Goal: Book appointment/travel/reservation

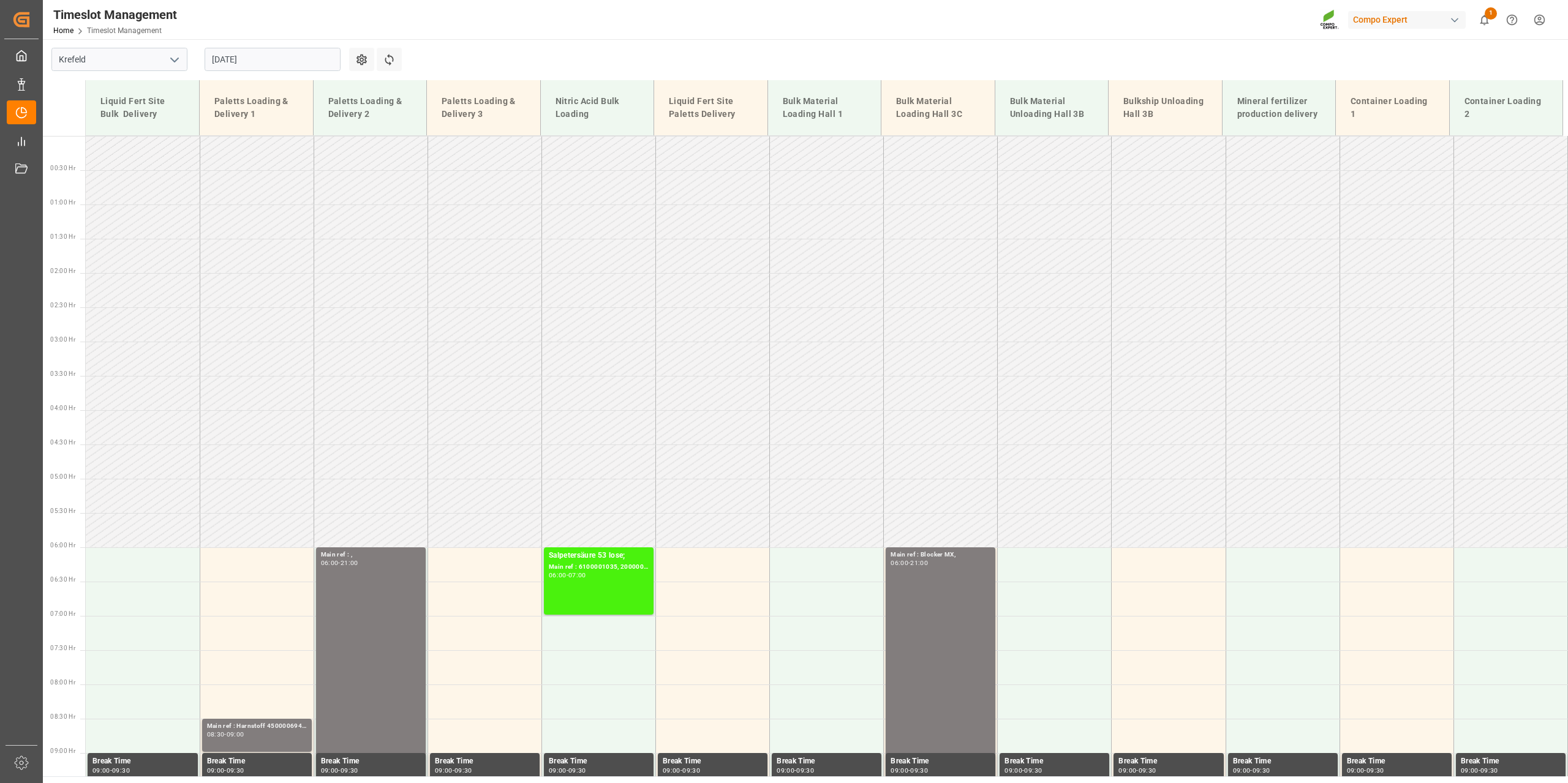
scroll to position [622, 0]
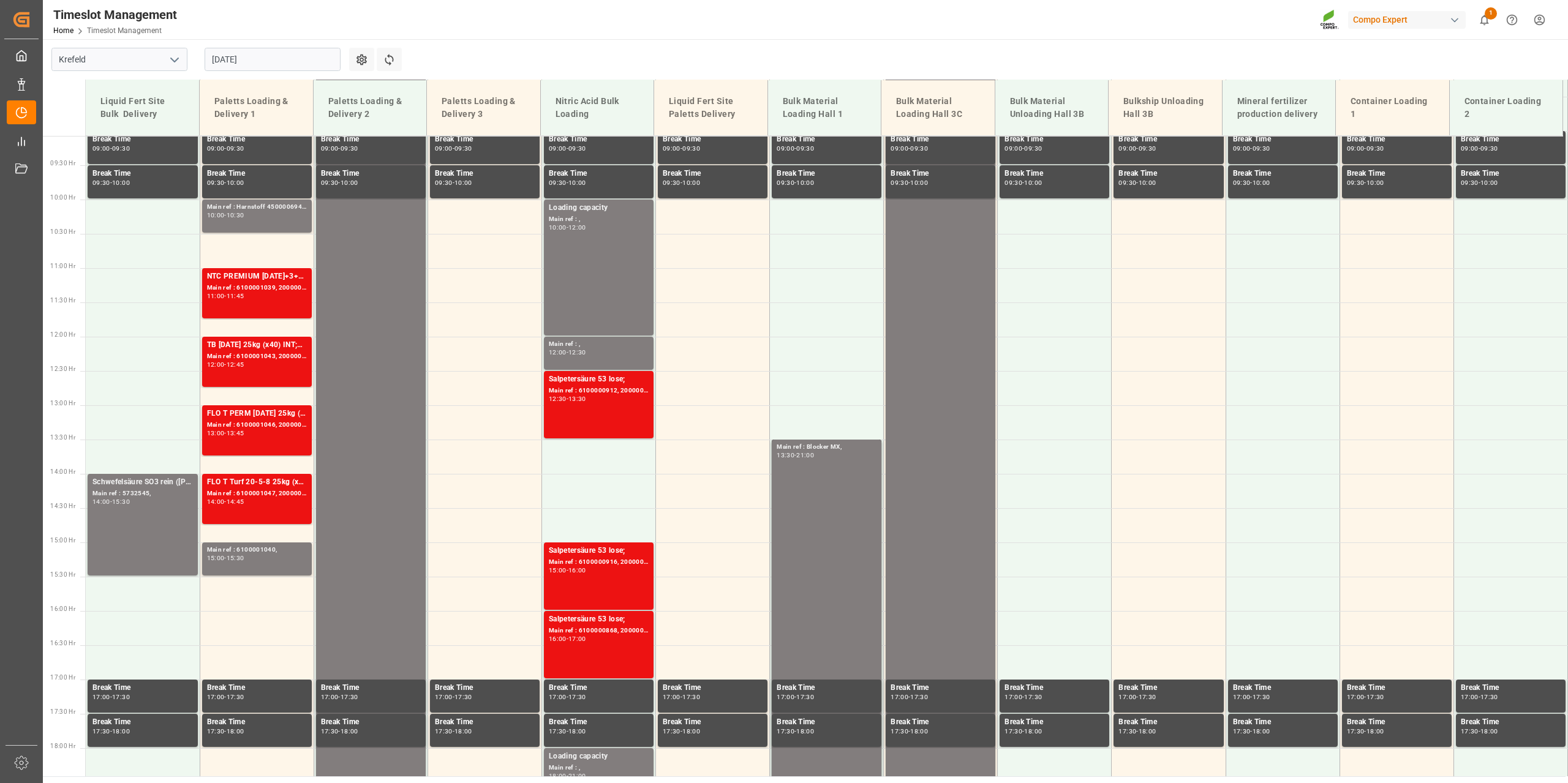
click at [279, 63] on input "[DATE]" at bounding box center [272, 59] width 136 height 23
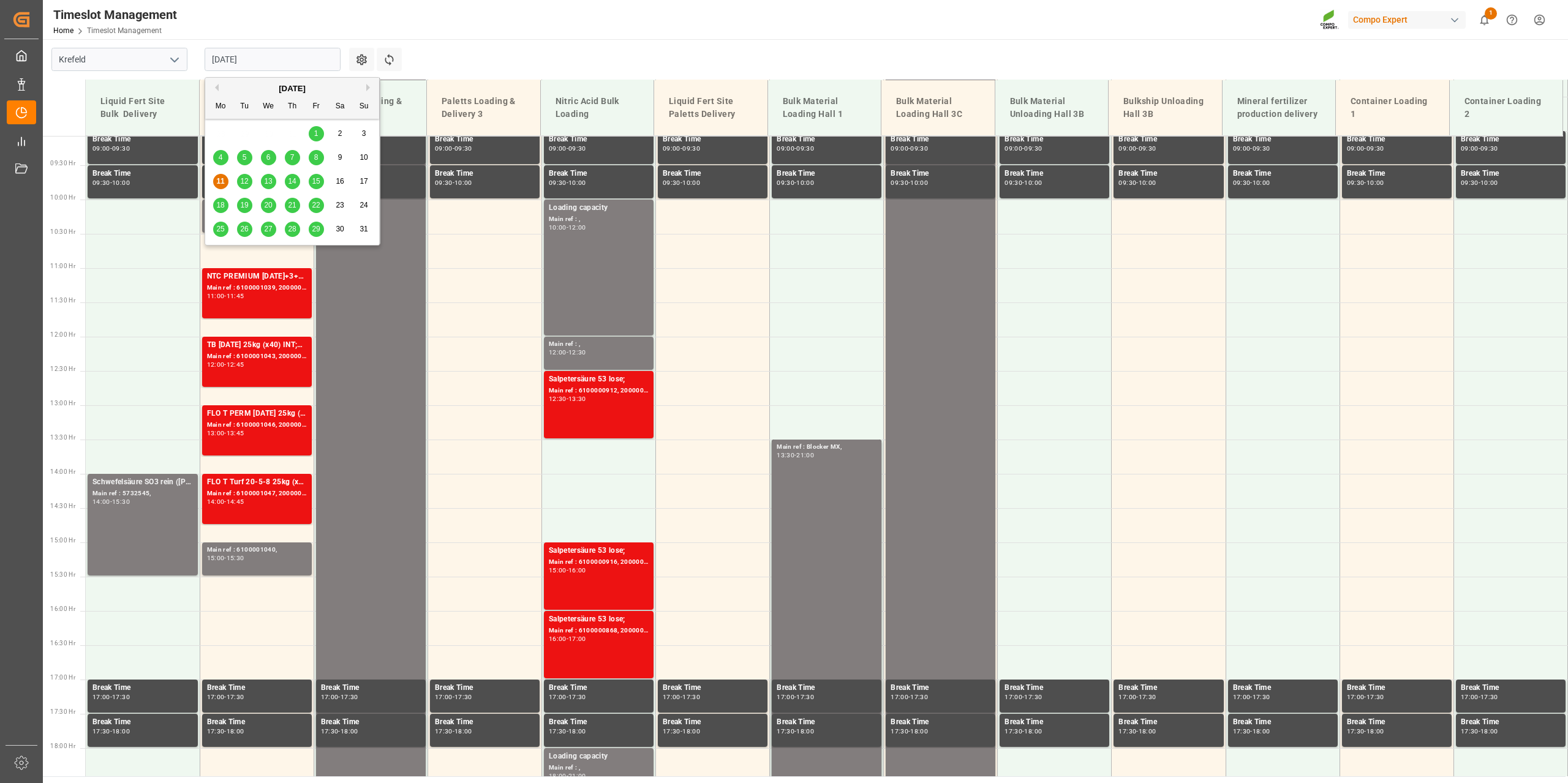
click at [270, 180] on span "13" at bounding box center [268, 181] width 8 height 8
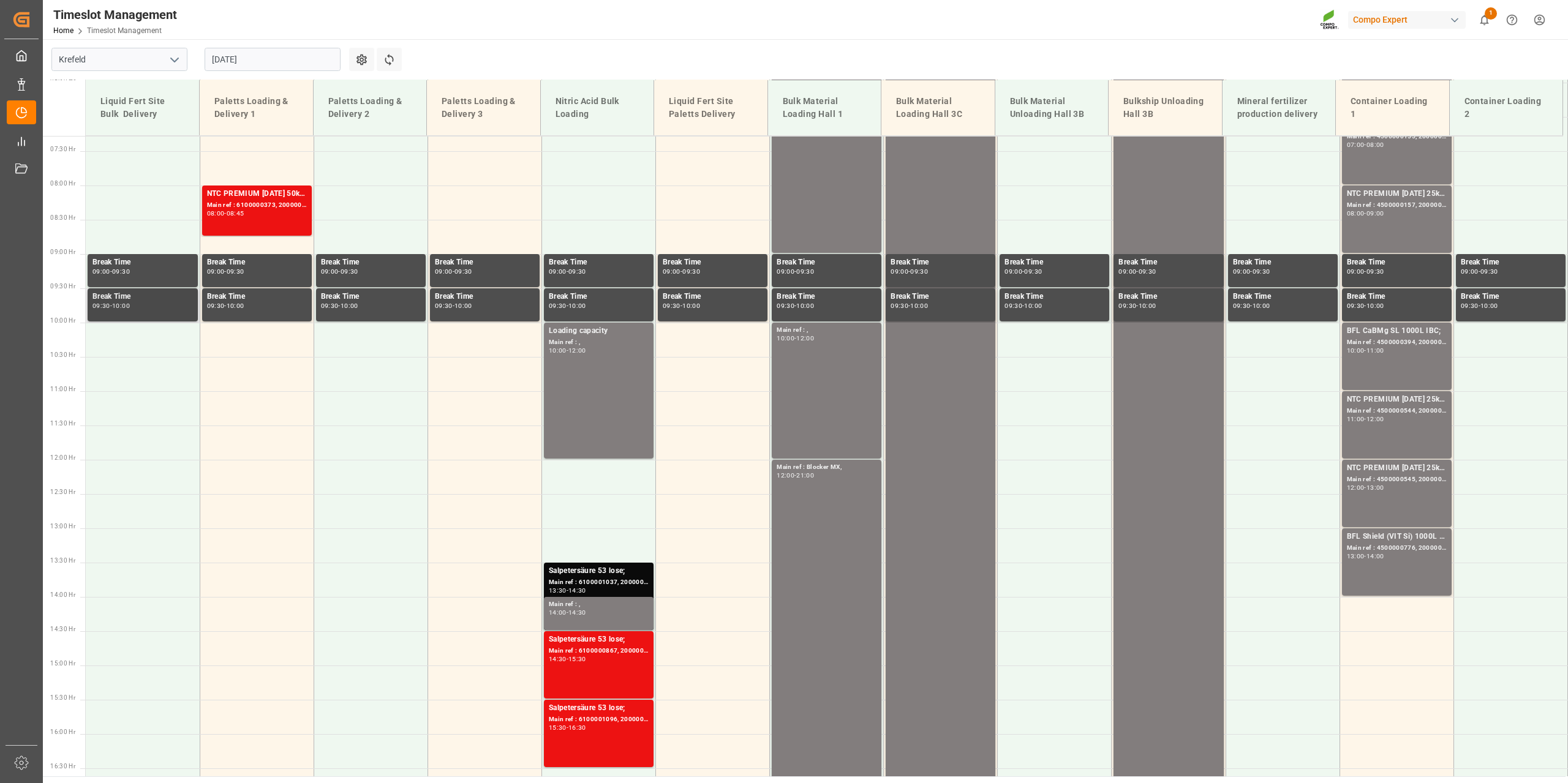
scroll to position [438, 0]
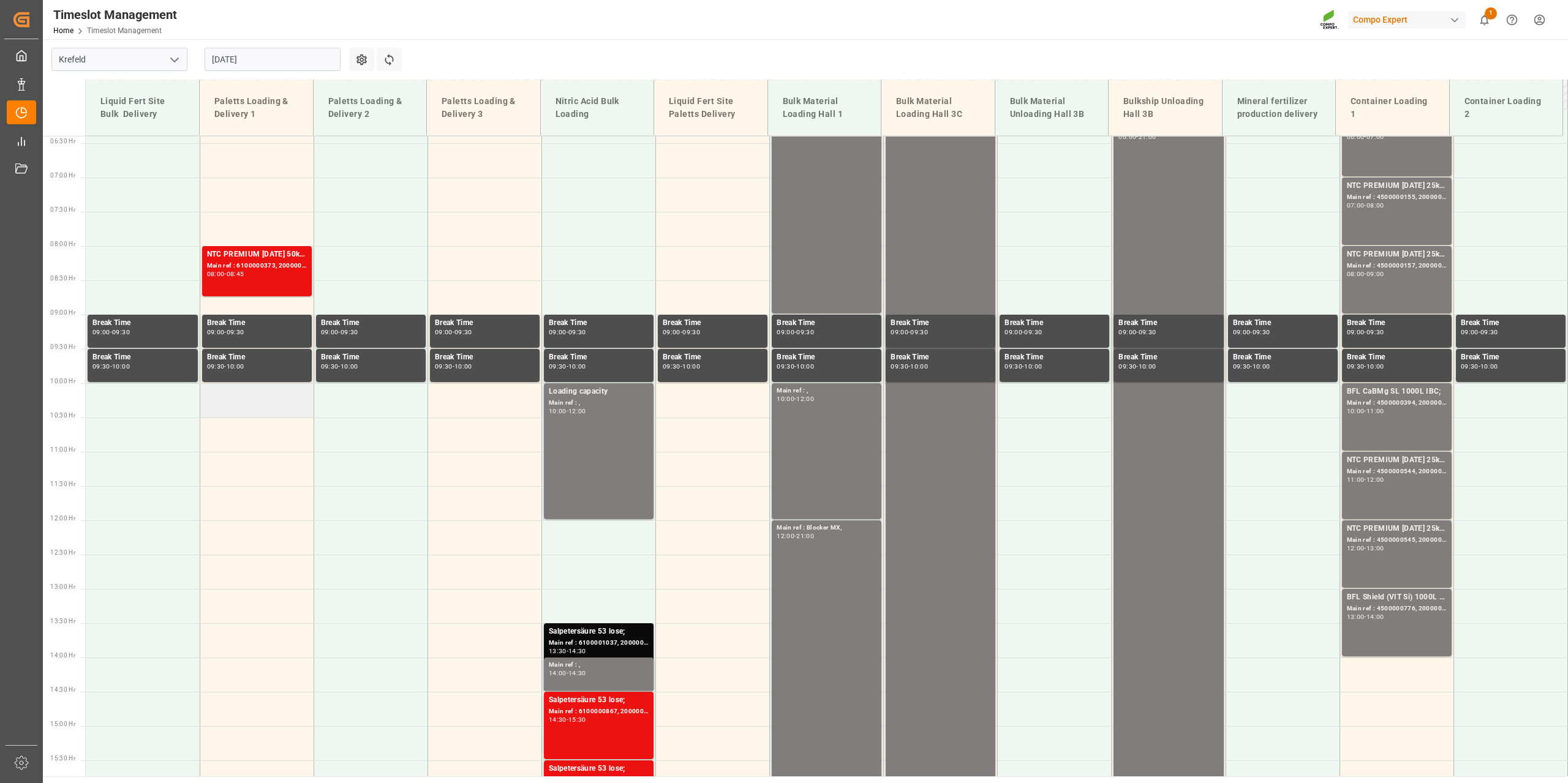
click at [258, 410] on td at bounding box center [257, 400] width 114 height 34
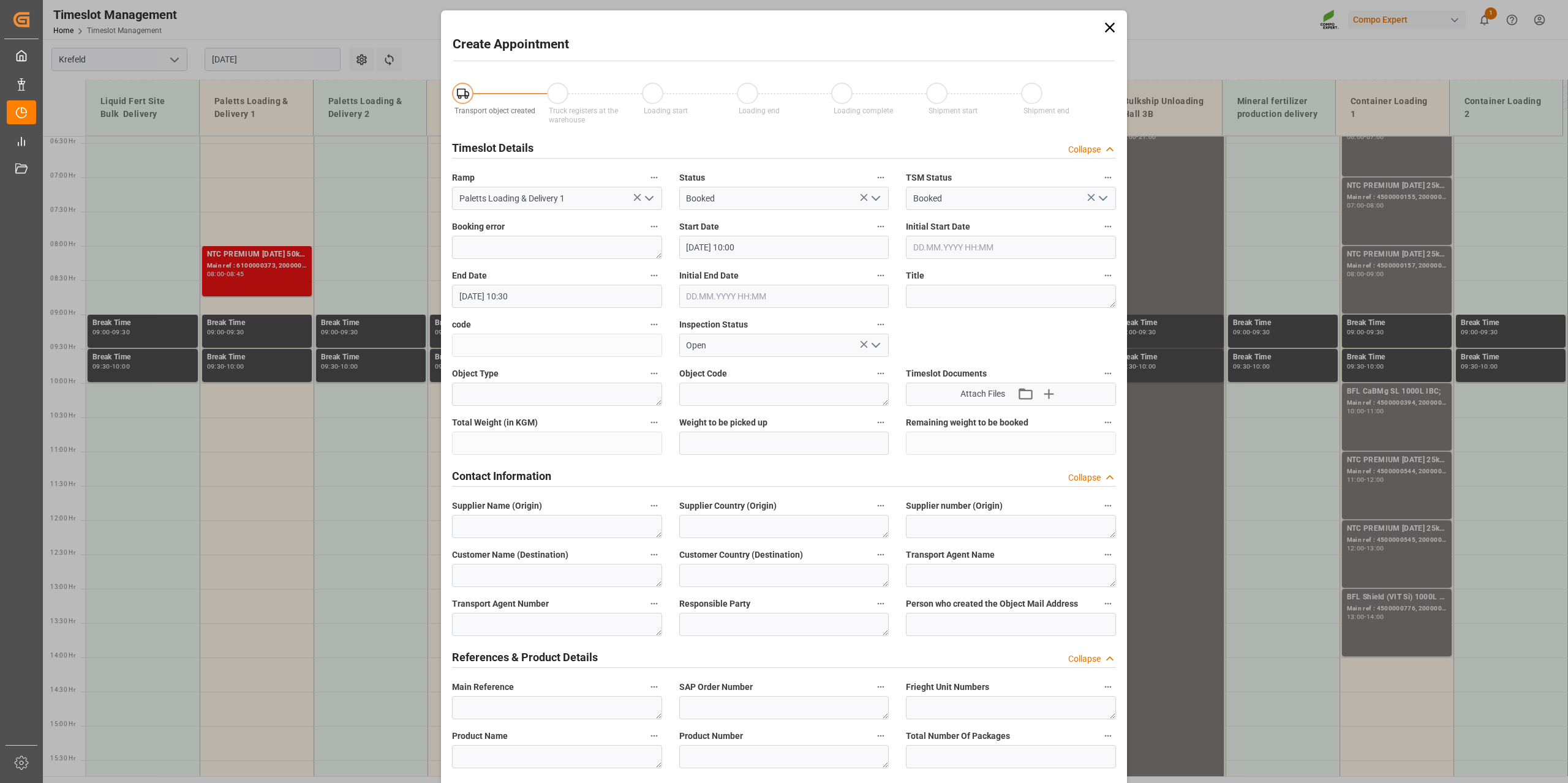
type input "[DATE] 10:00"
type input "[DATE] 10:30"
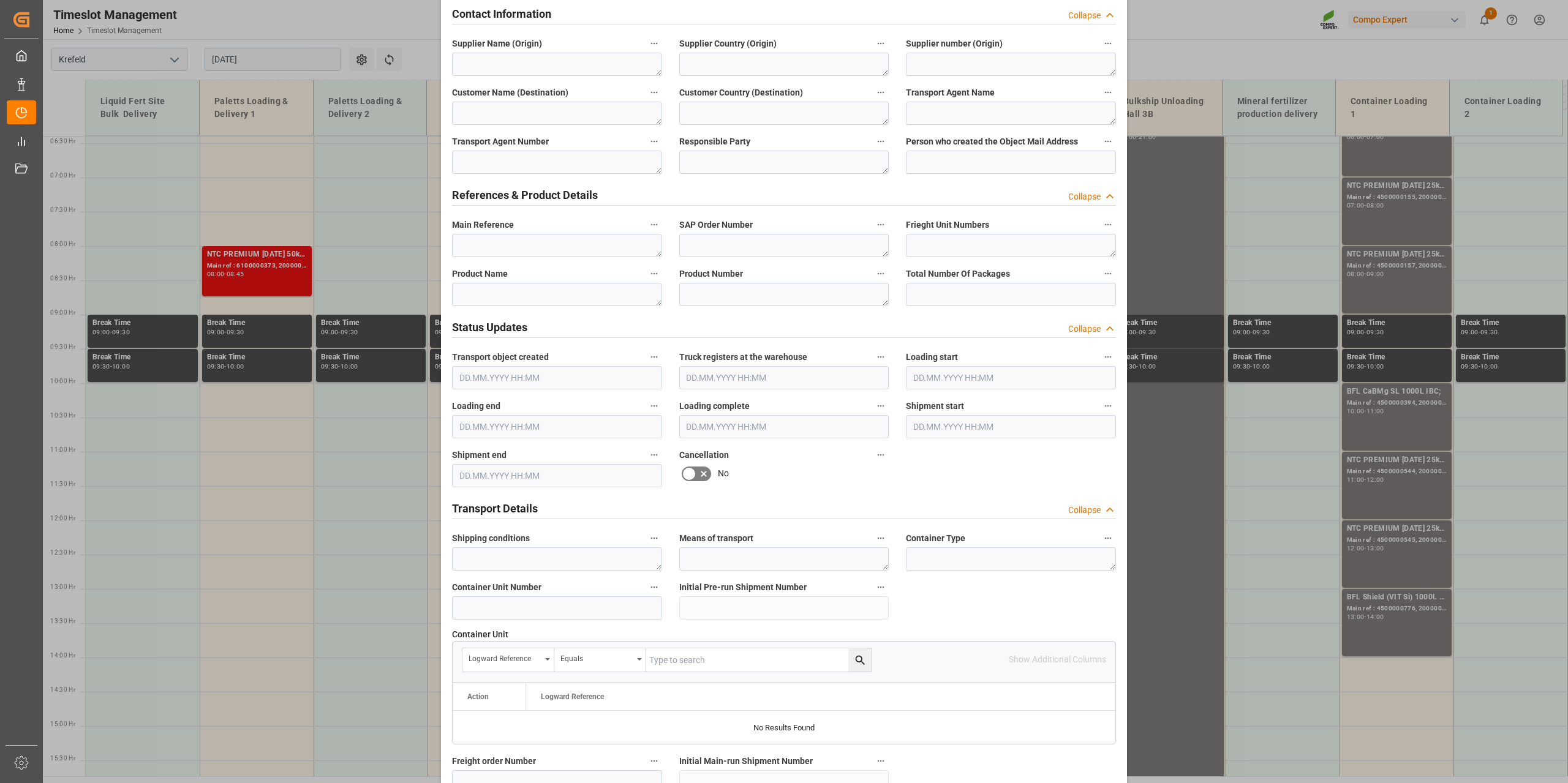
scroll to position [916, 0]
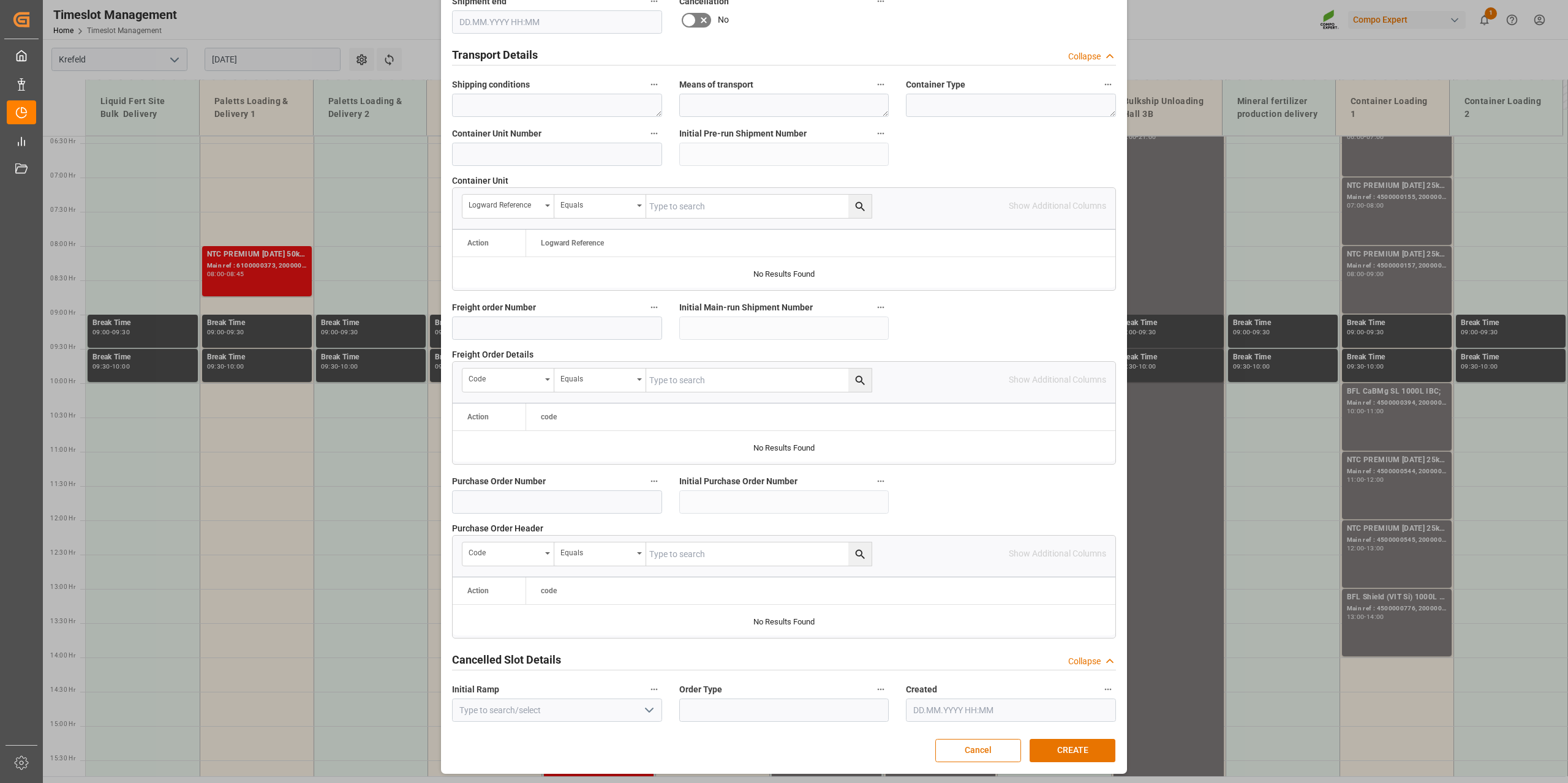
click at [503, 312] on span "Freight order Number" at bounding box center [494, 308] width 84 height 13
click at [646, 312] on button "Freight order Number" at bounding box center [654, 307] width 16 height 16
click at [506, 322] on div at bounding box center [784, 391] width 1568 height 783
click at [490, 334] on input at bounding box center [557, 328] width 210 height 23
paste input "6100000264"
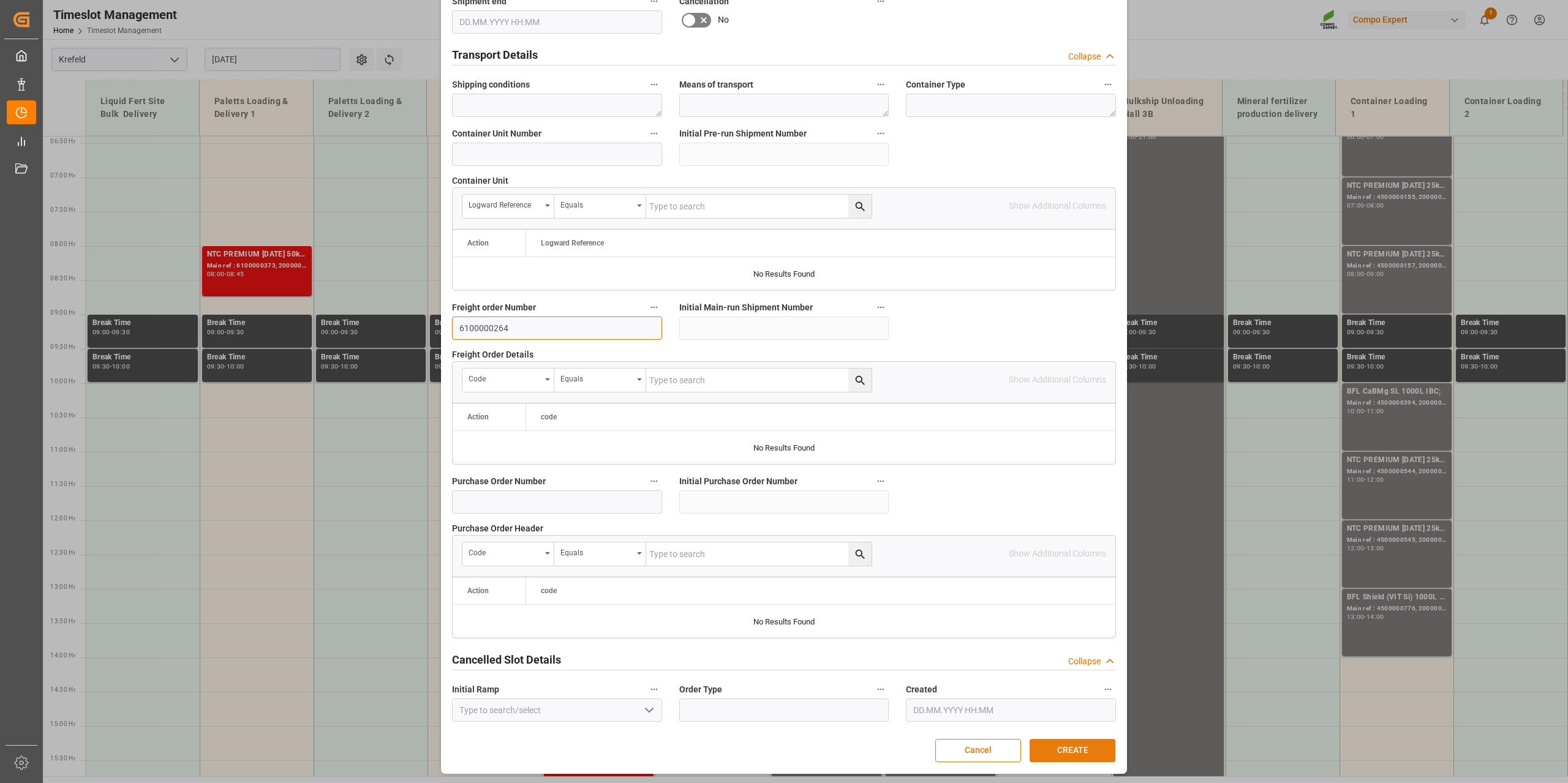
type input "6100000264"
click at [1069, 749] on button "CREATE" at bounding box center [1073, 751] width 86 height 23
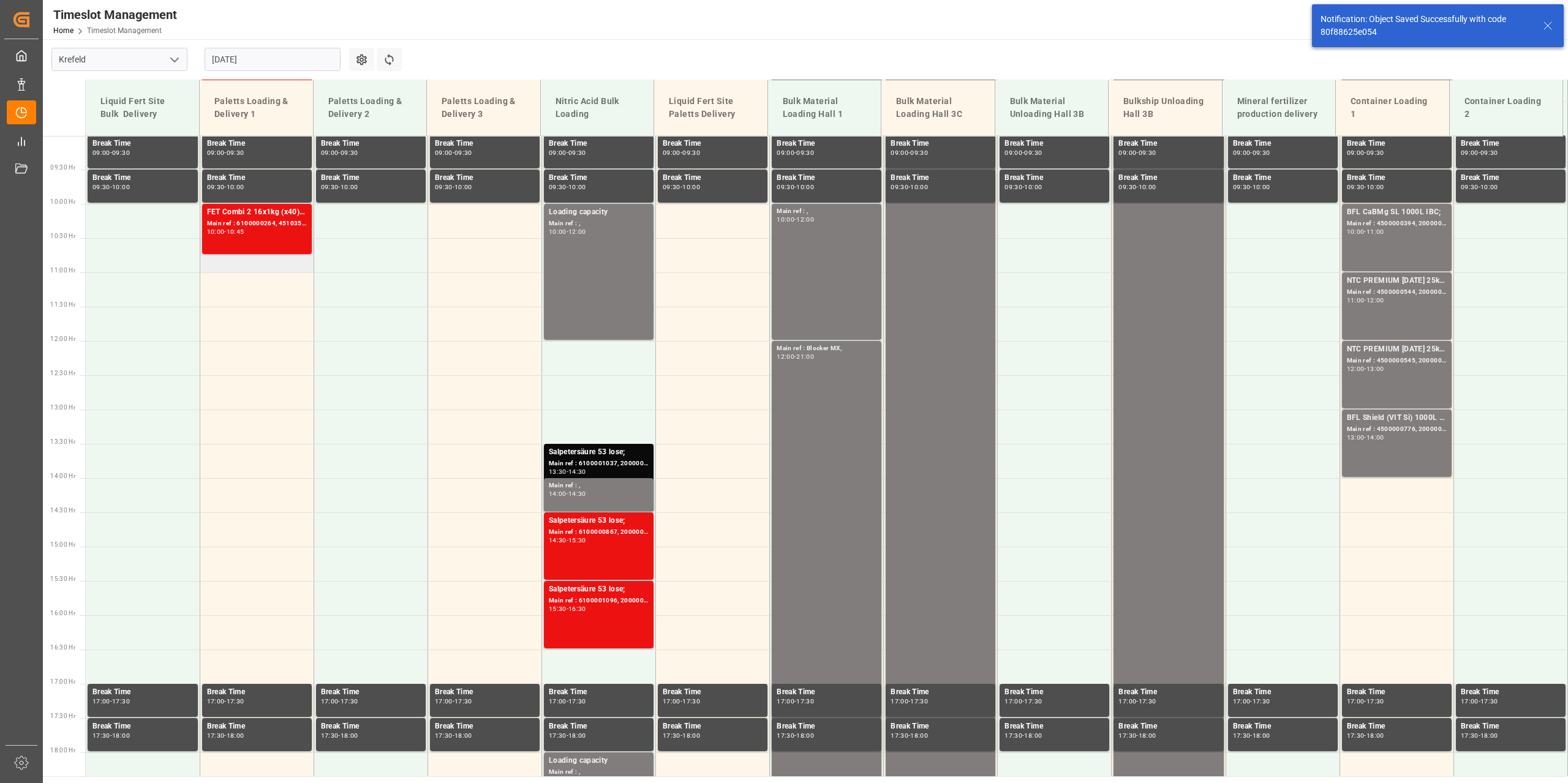
scroll to position [622, 0]
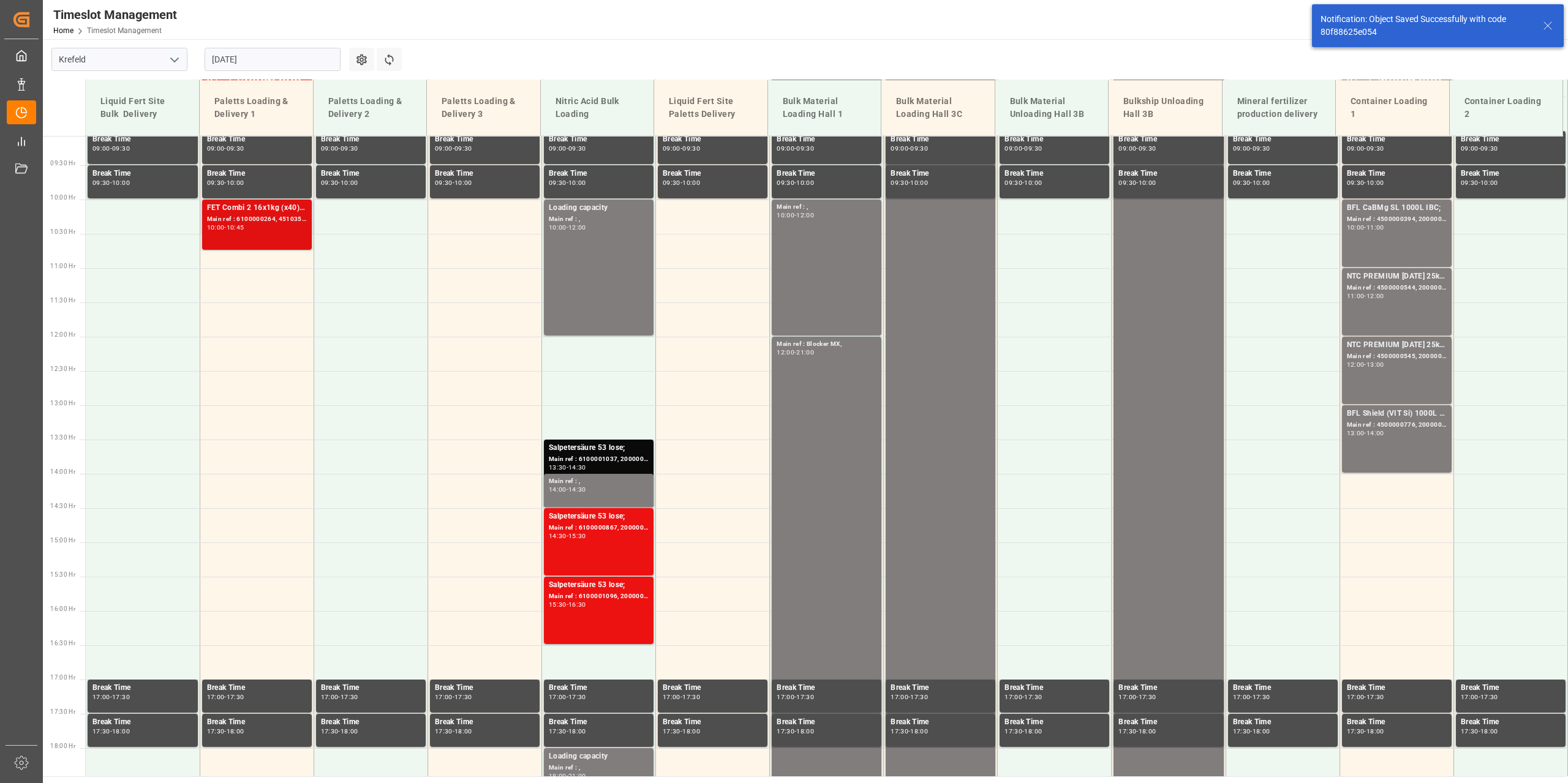
click at [254, 220] on div "Main ref : 6100000264, 4510352522; 2000000197;" at bounding box center [257, 219] width 100 height 10
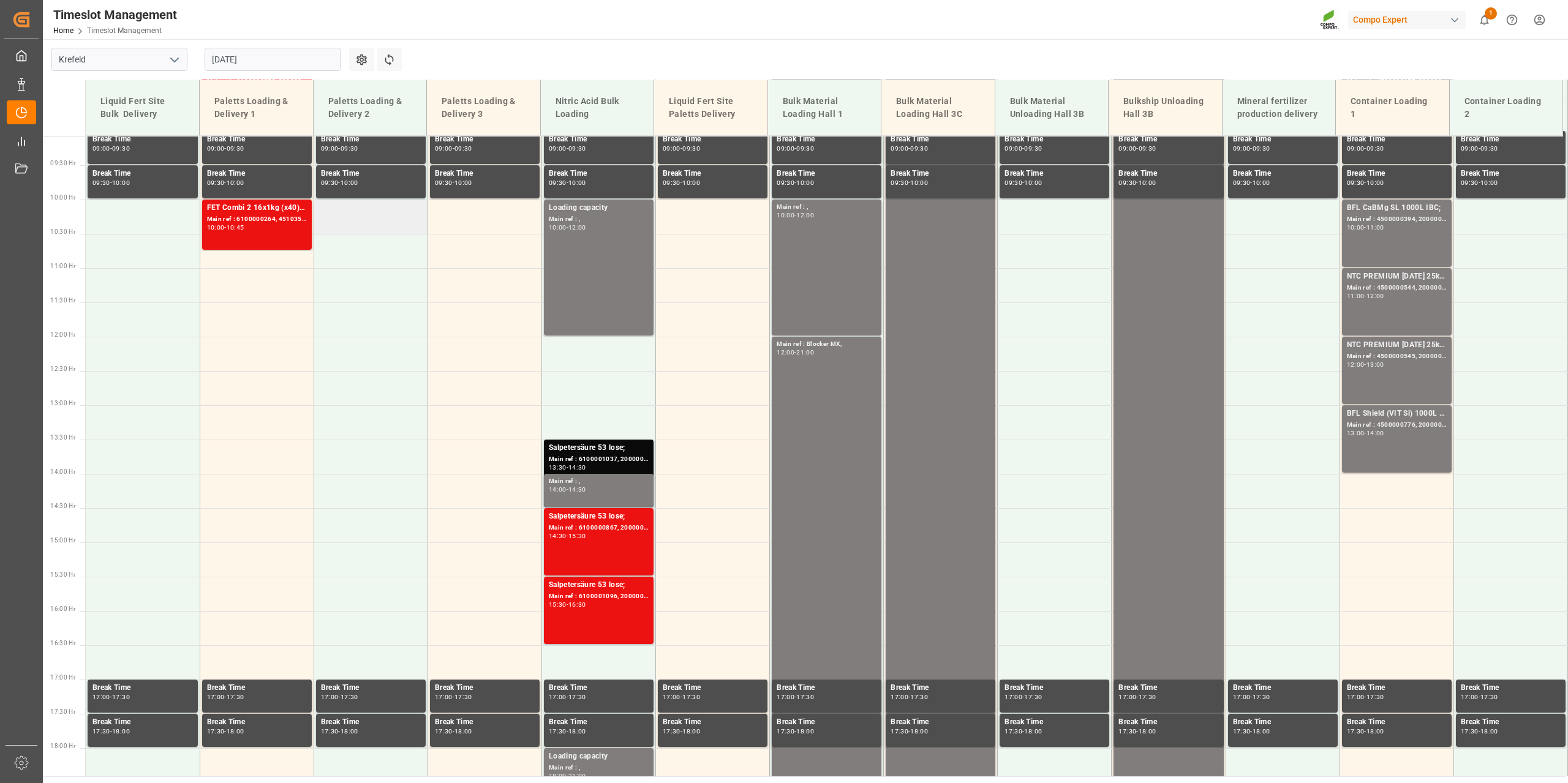
click at [369, 213] on td at bounding box center [371, 217] width 114 height 34
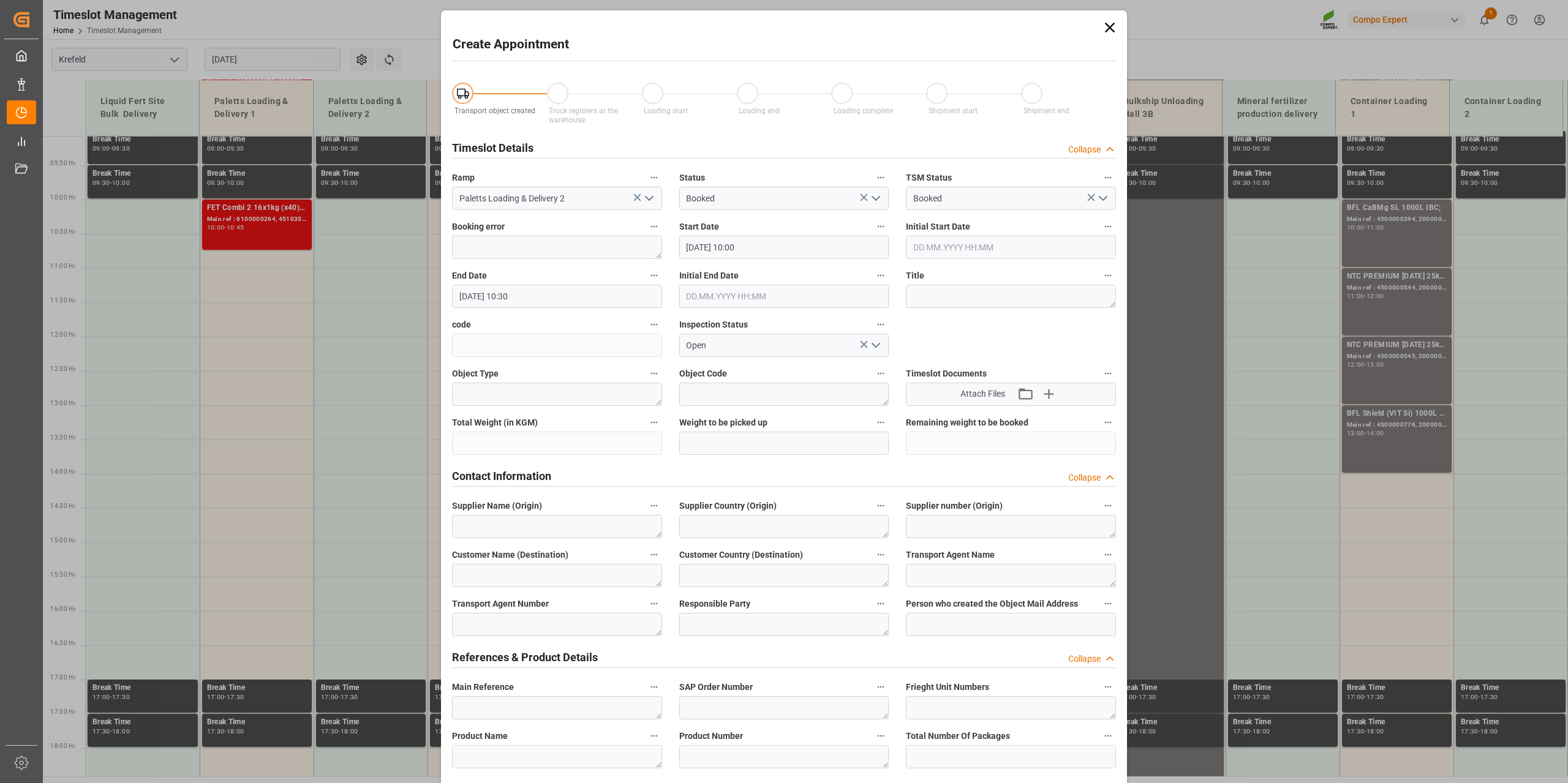
type input "[DATE] 10:00"
type input "[DATE] 10:30"
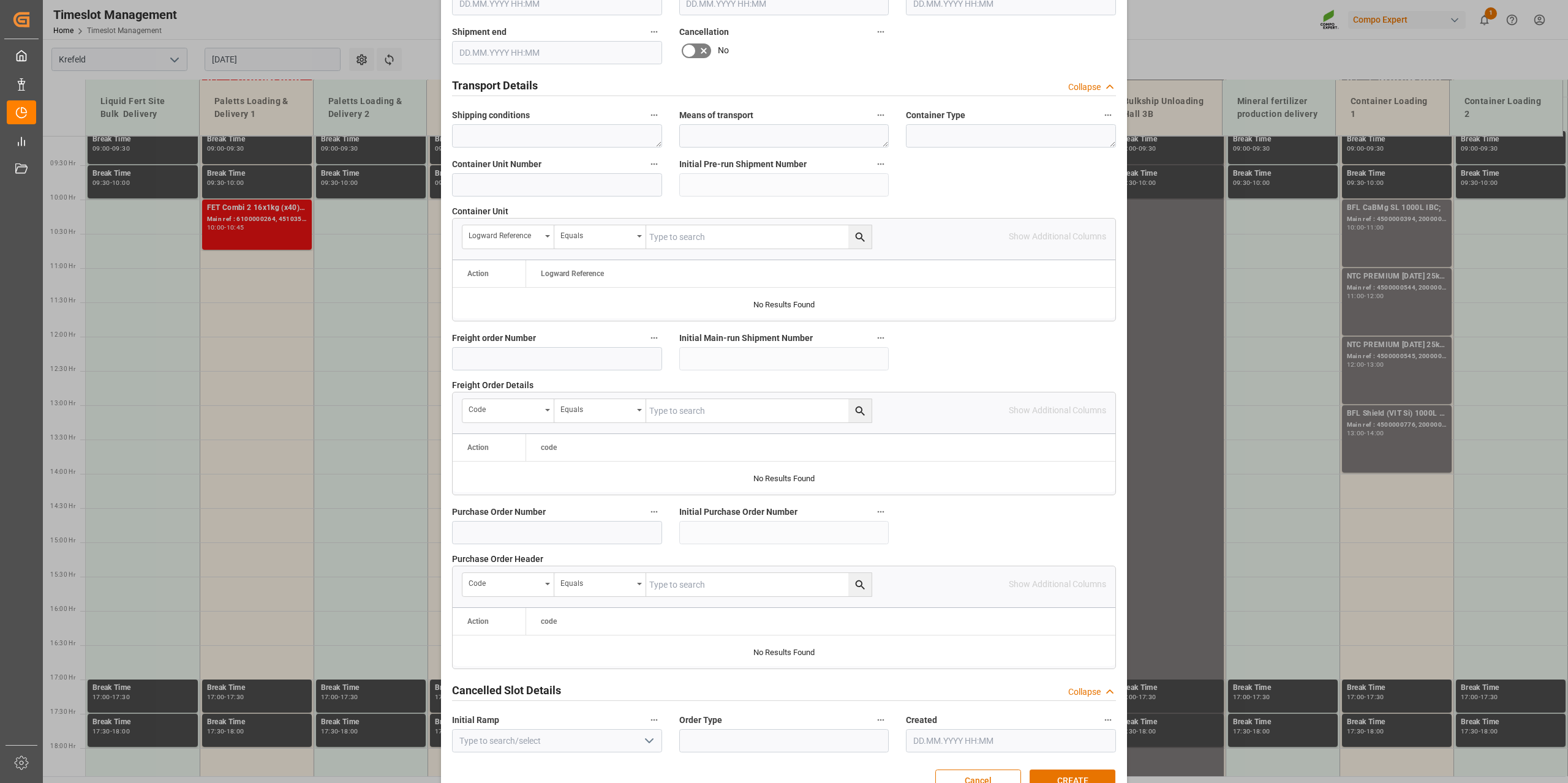
scroll to position [916, 0]
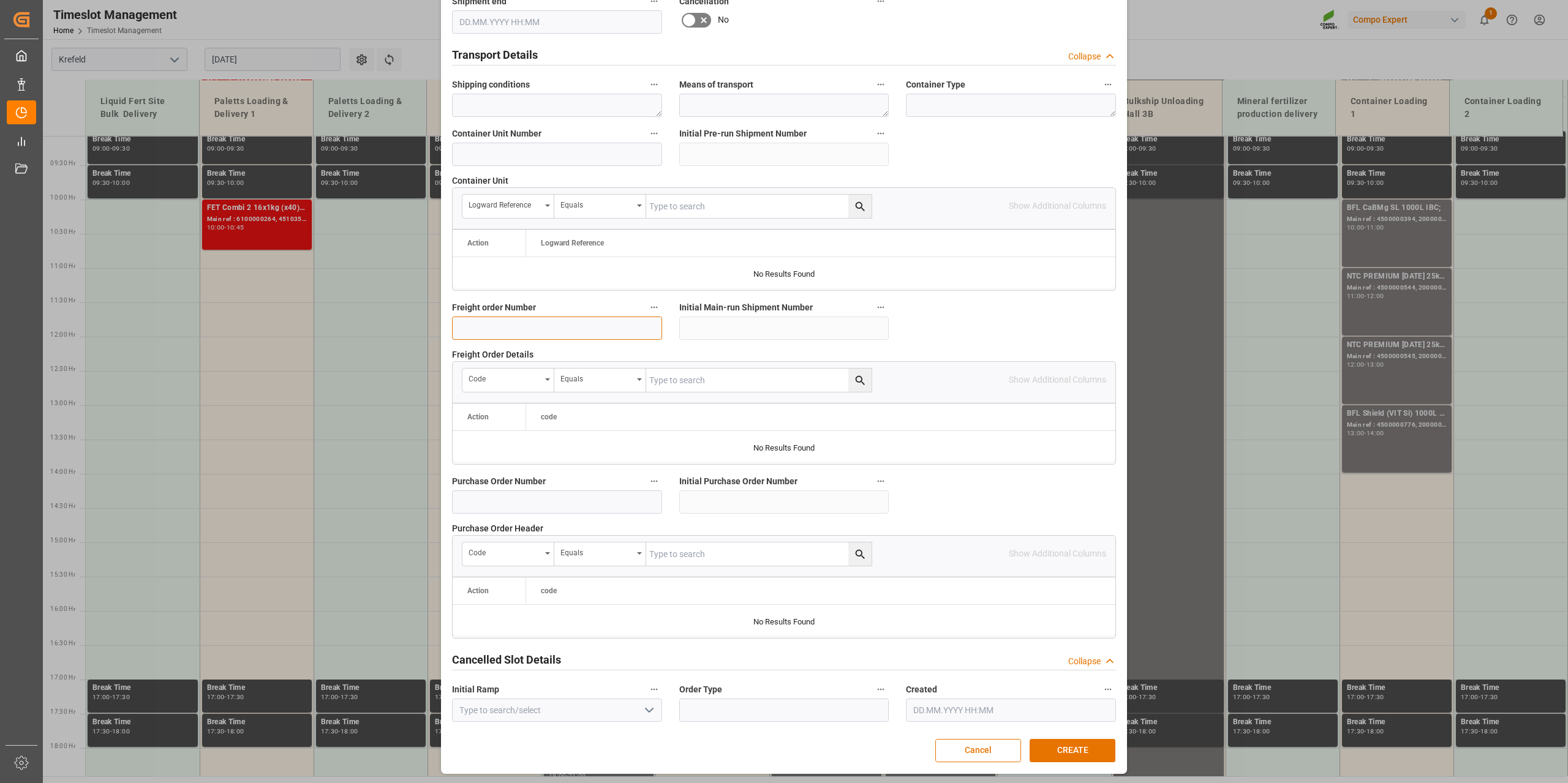
click at [519, 327] on input at bounding box center [557, 328] width 210 height 23
paste input "6100001061"
type input "6100001061"
click at [1054, 744] on button "CREATE" at bounding box center [1073, 751] width 86 height 23
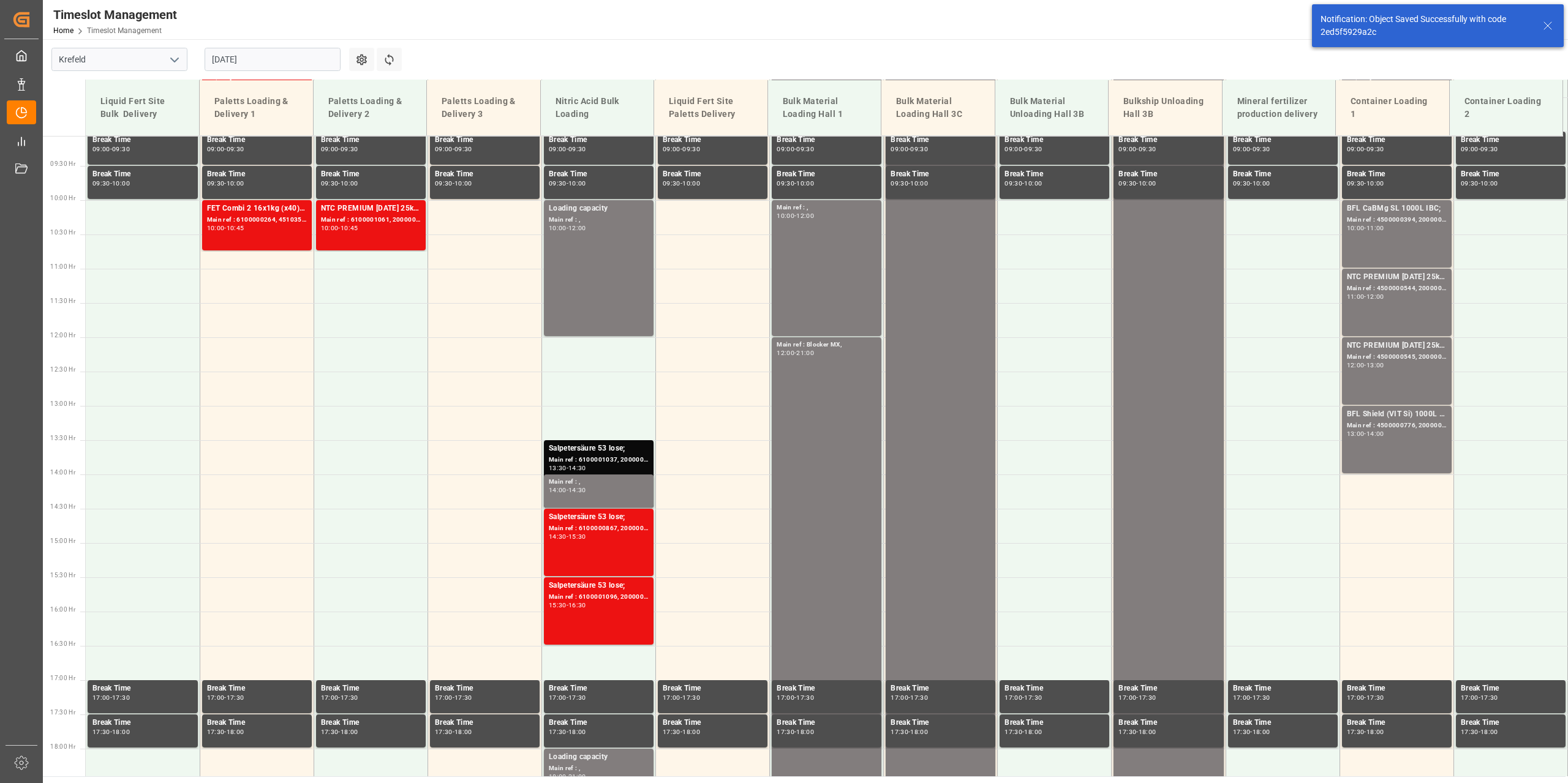
scroll to position [622, 0]
click at [271, 65] on input "[DATE]" at bounding box center [272, 59] width 136 height 23
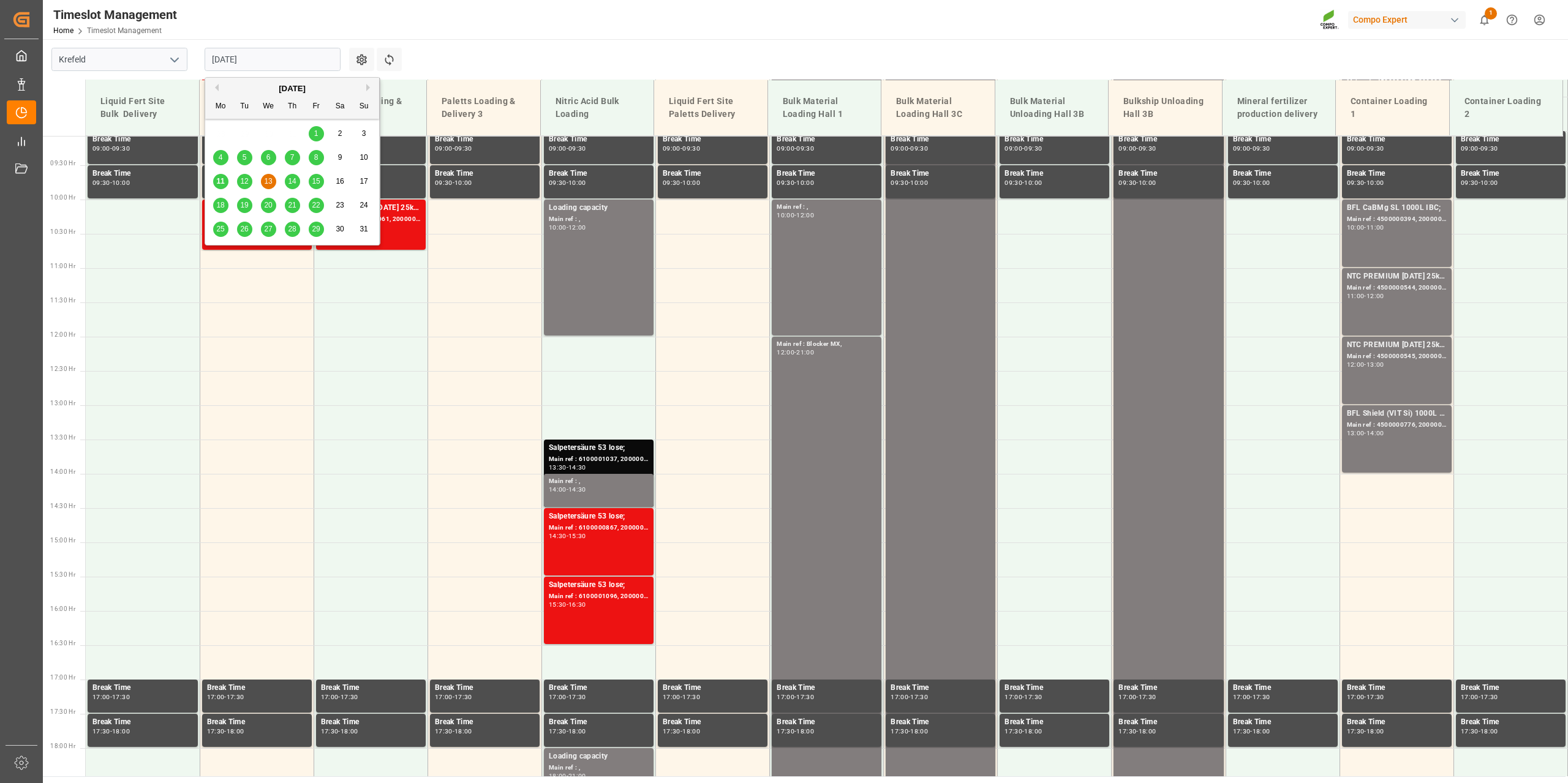
click at [272, 205] on span "20" at bounding box center [268, 205] width 8 height 8
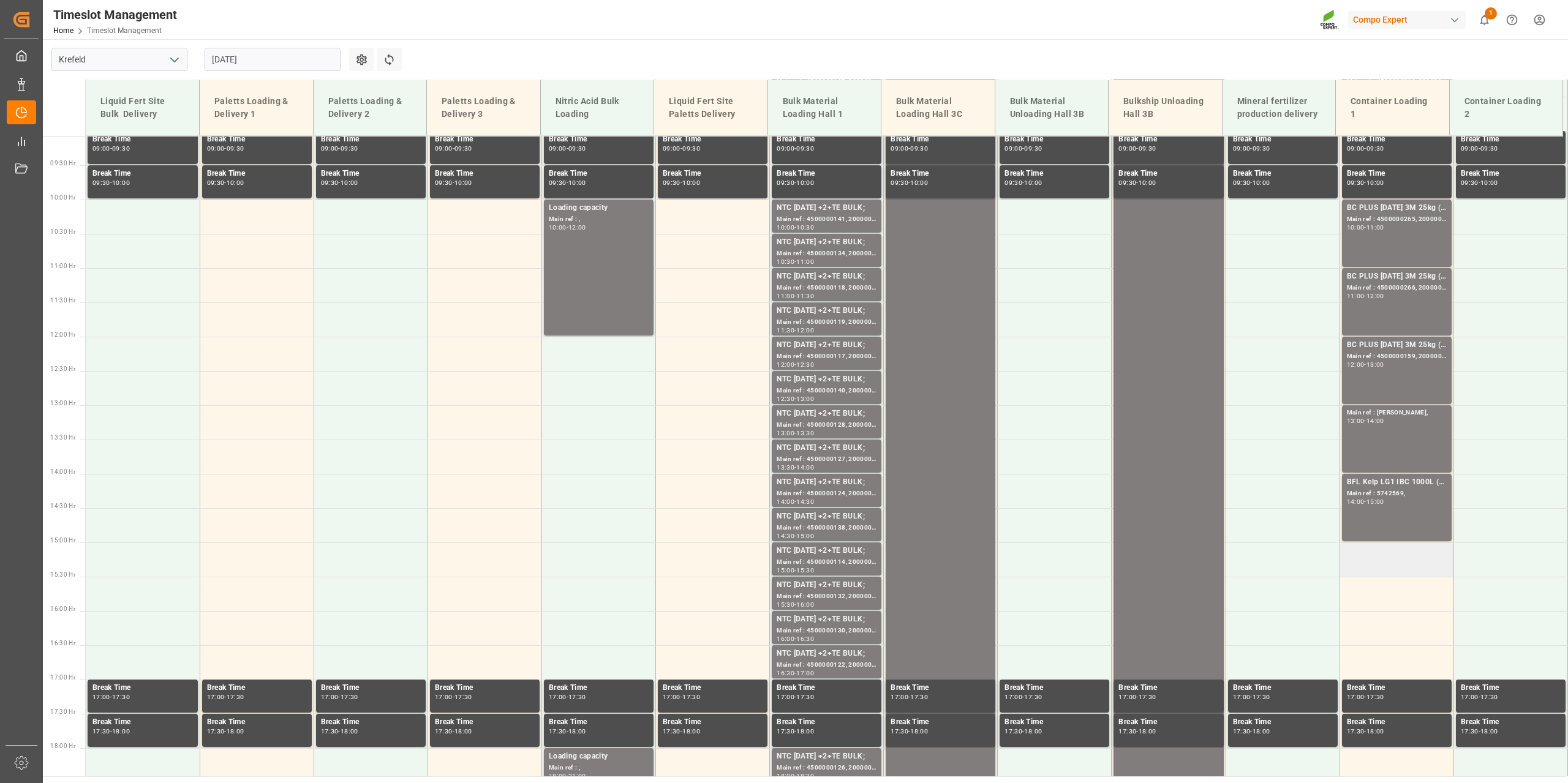
click at [1406, 570] on td at bounding box center [1397, 559] width 114 height 34
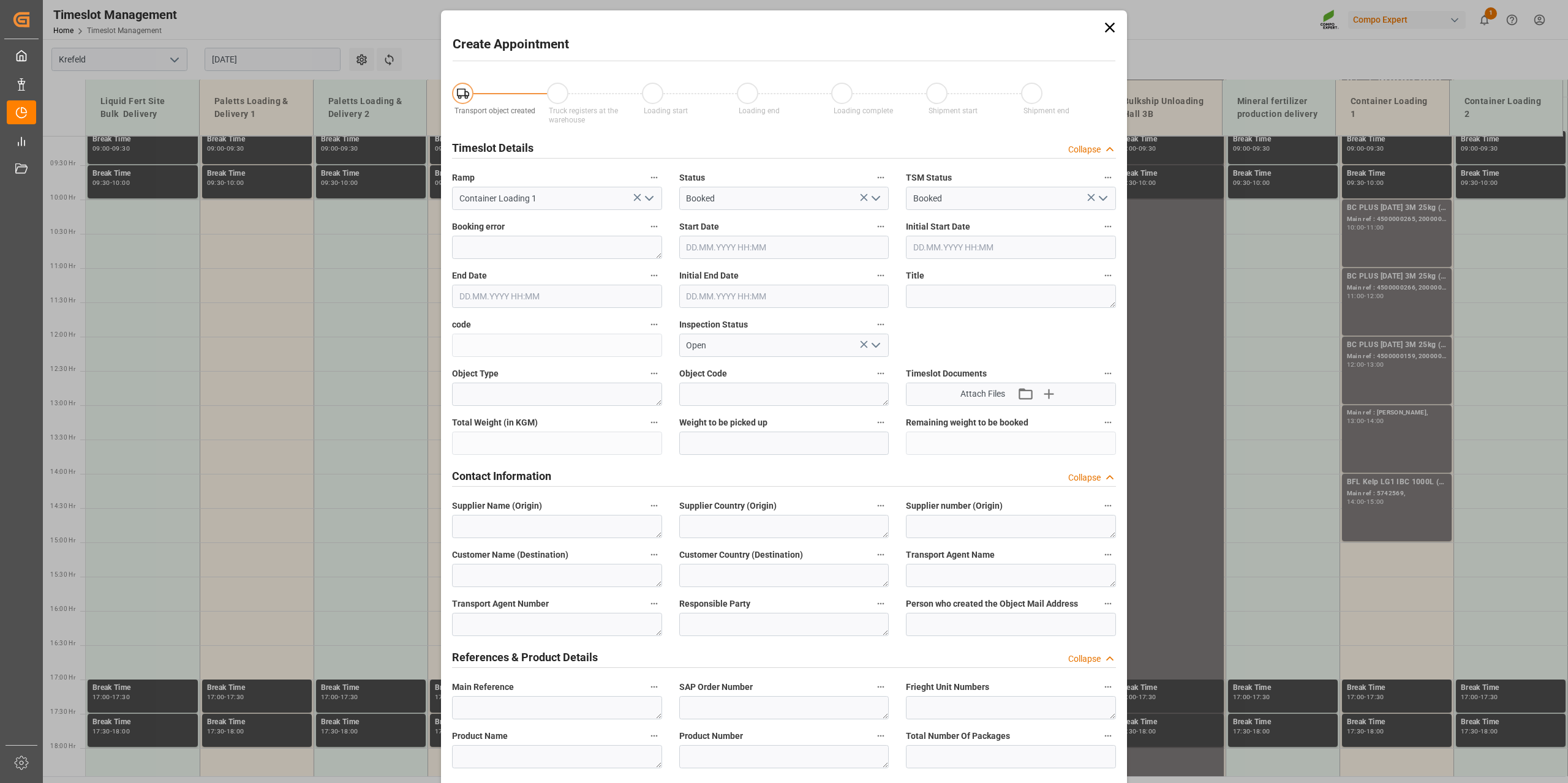
type input "[DATE] 15:00"
type input "[DATE] 15:30"
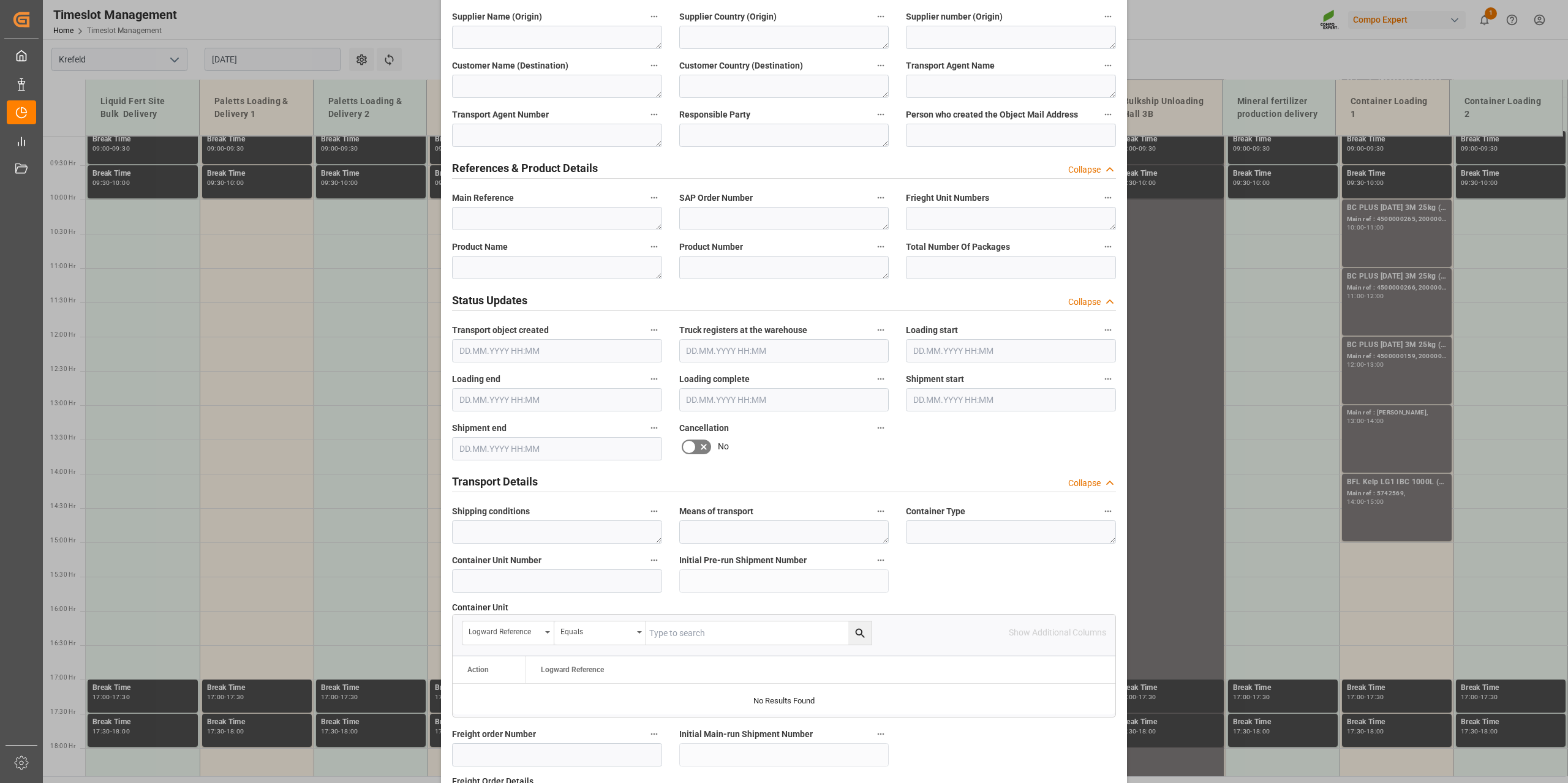
scroll to position [490, 0]
click at [531, 569] on input at bounding box center [557, 581] width 210 height 23
click at [525, 572] on input at bounding box center [557, 581] width 210 height 23
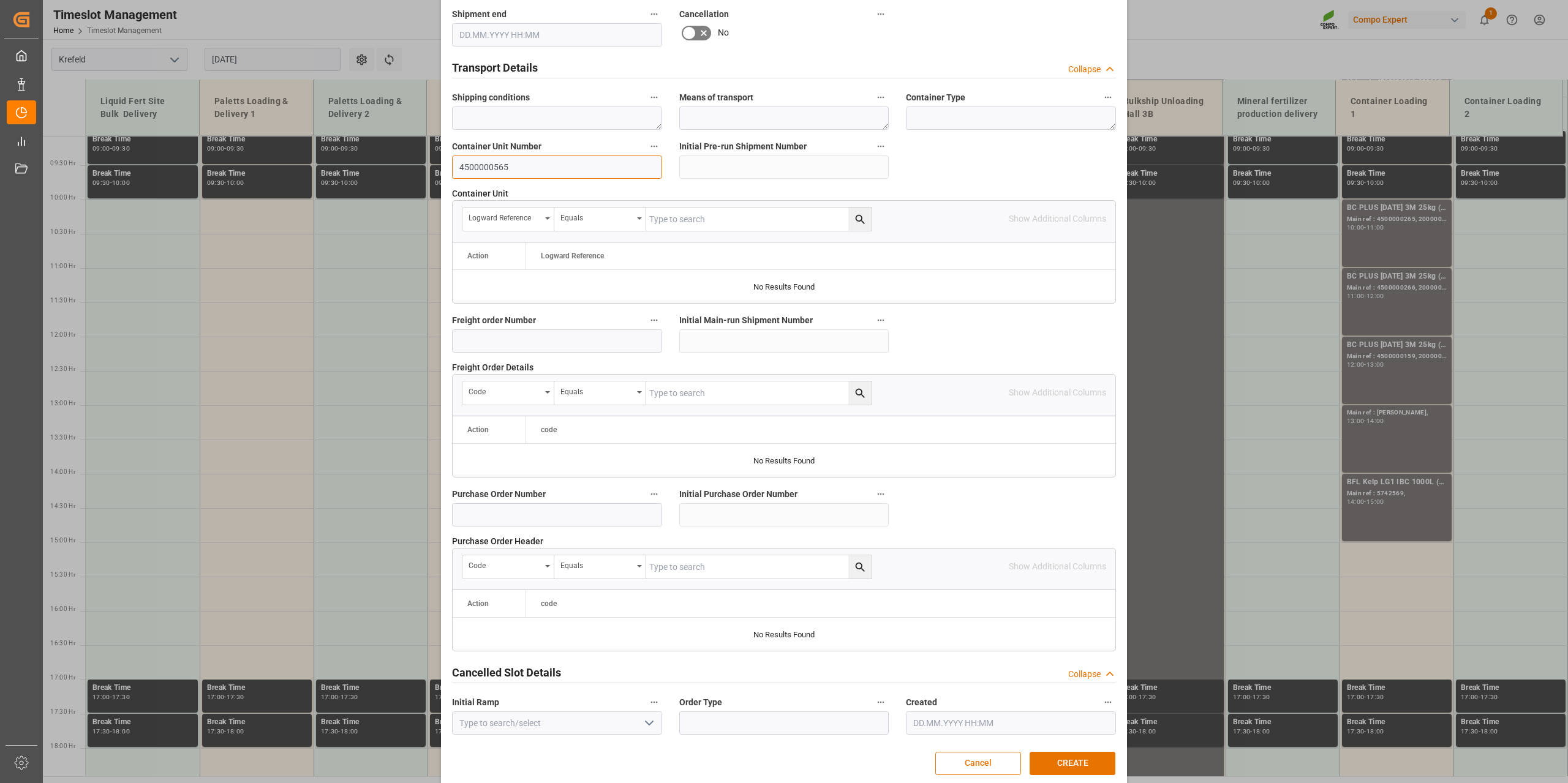
scroll to position [916, 0]
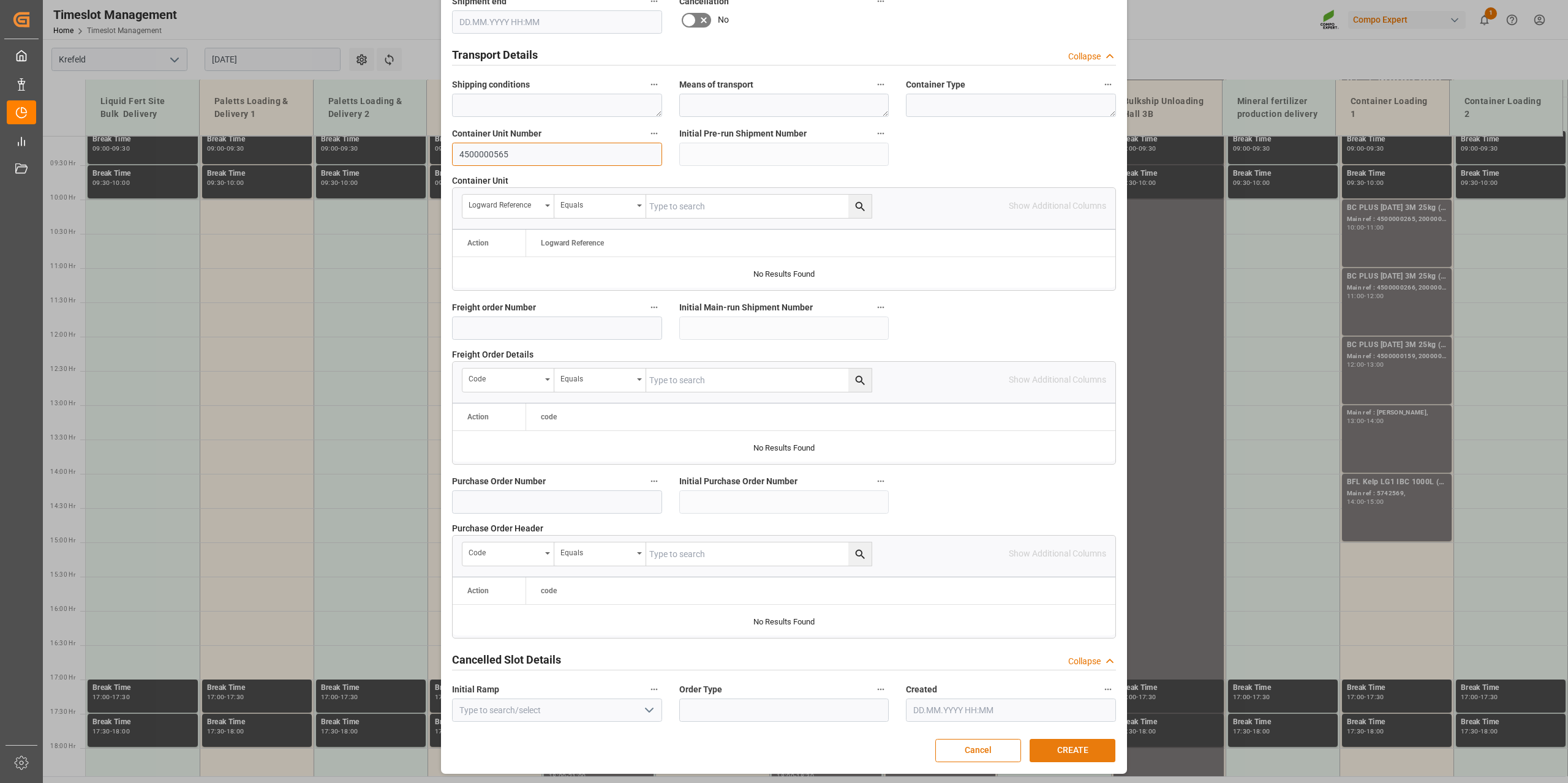
type input "4500000565"
click at [1067, 749] on button "CREATE" at bounding box center [1073, 751] width 86 height 23
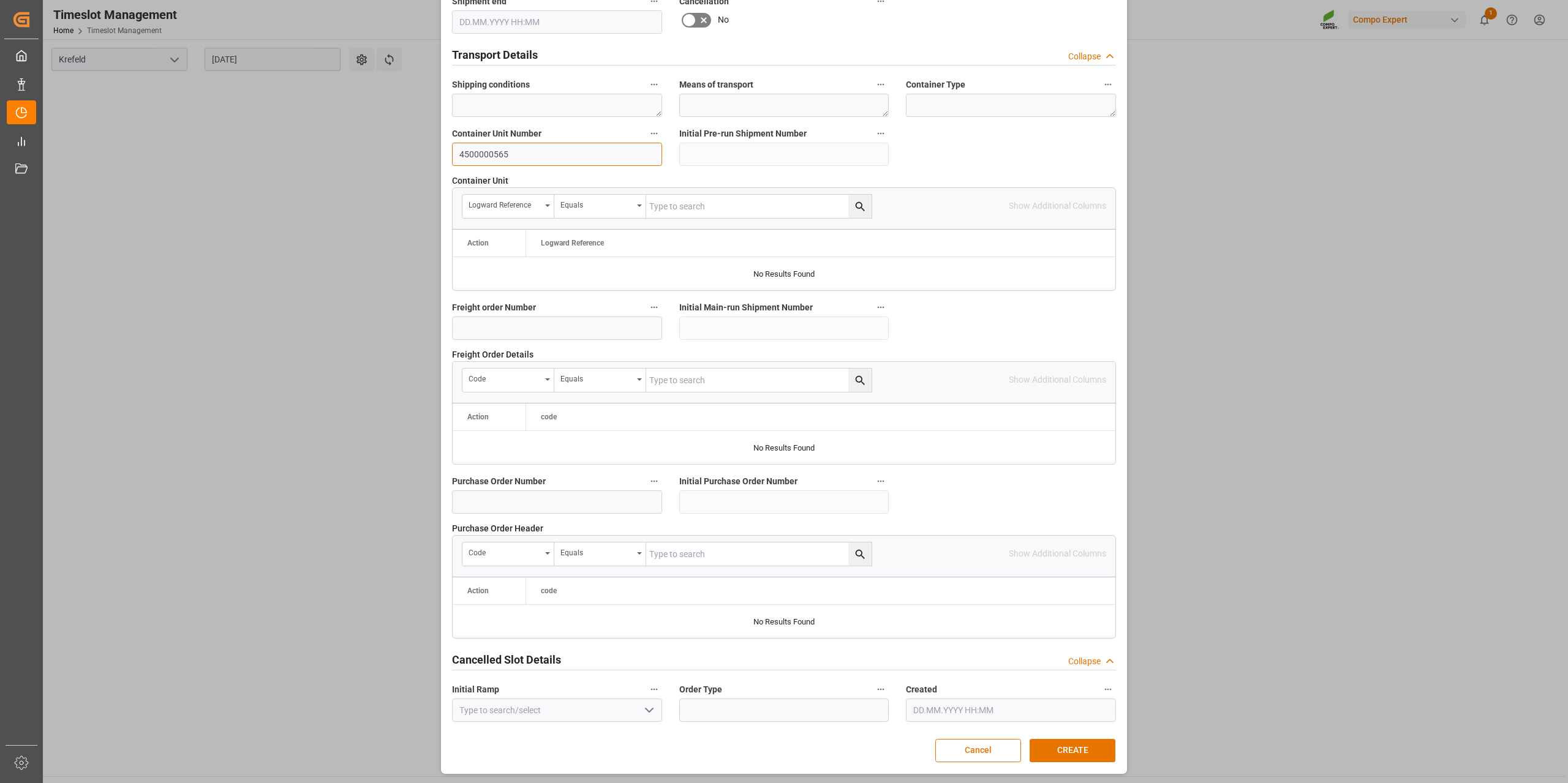
click at [488, 148] on input "4500000565" at bounding box center [557, 155] width 210 height 23
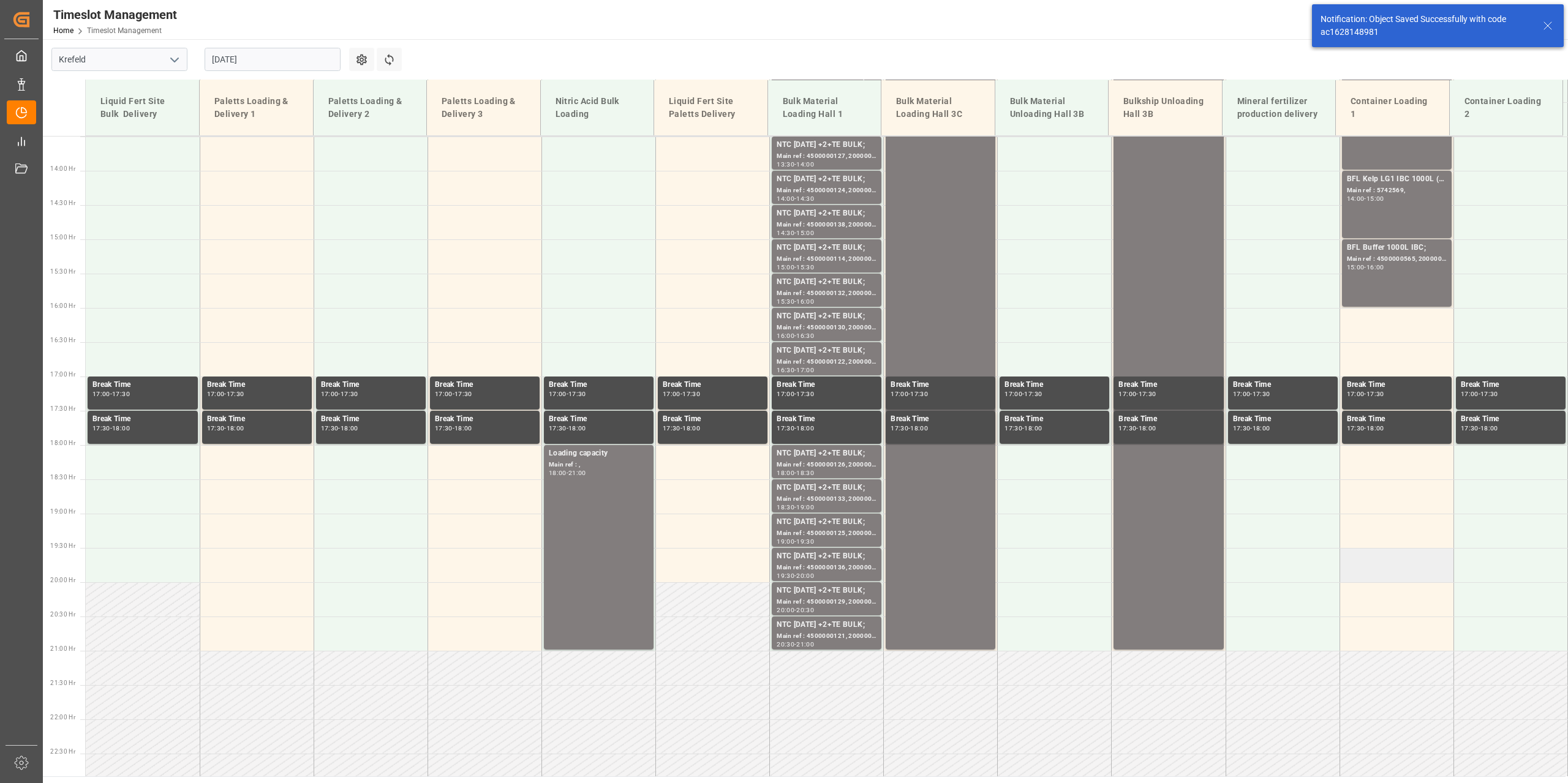
scroll to position [965, 0]
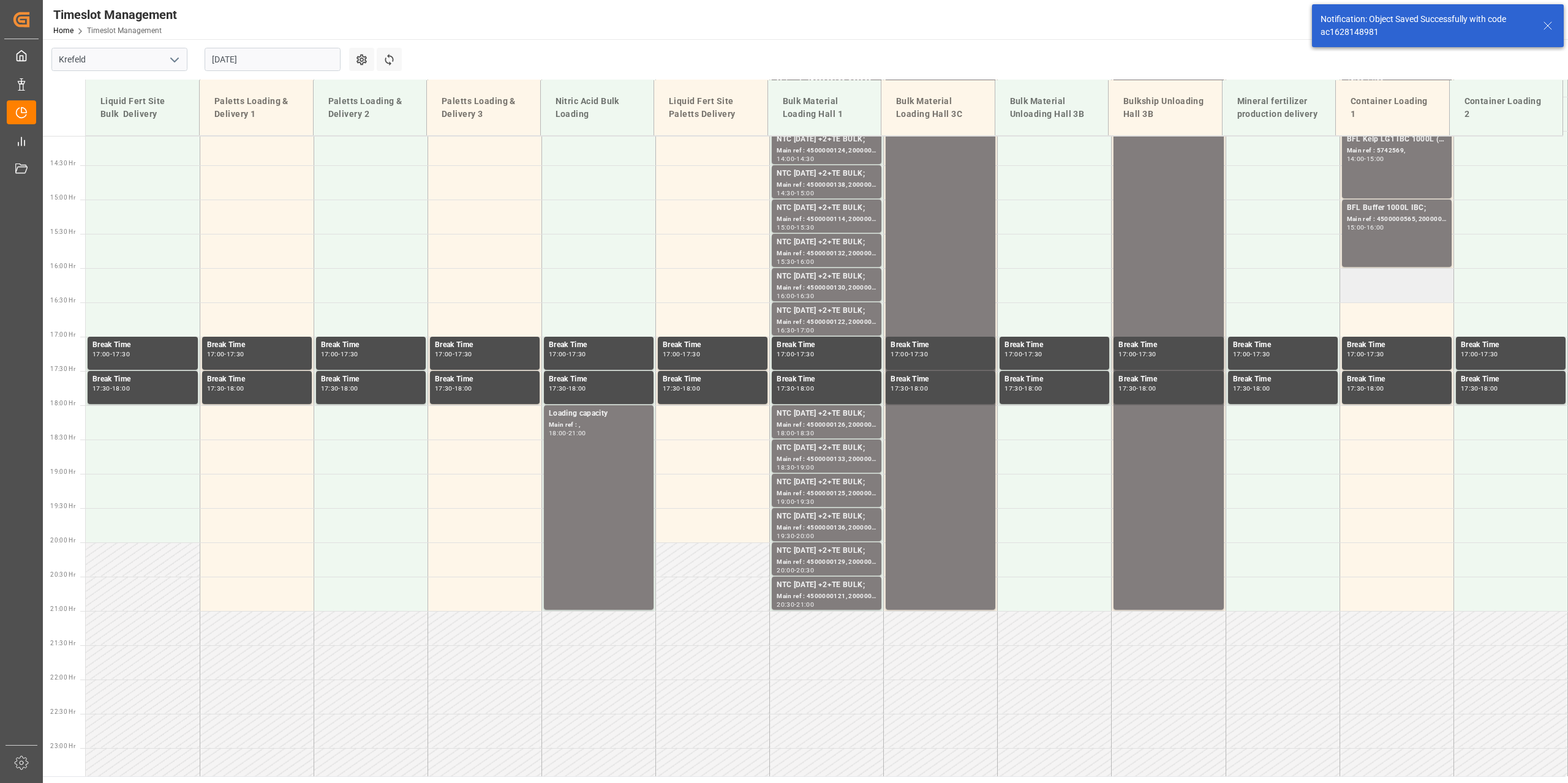
click at [1366, 284] on td at bounding box center [1397, 285] width 114 height 34
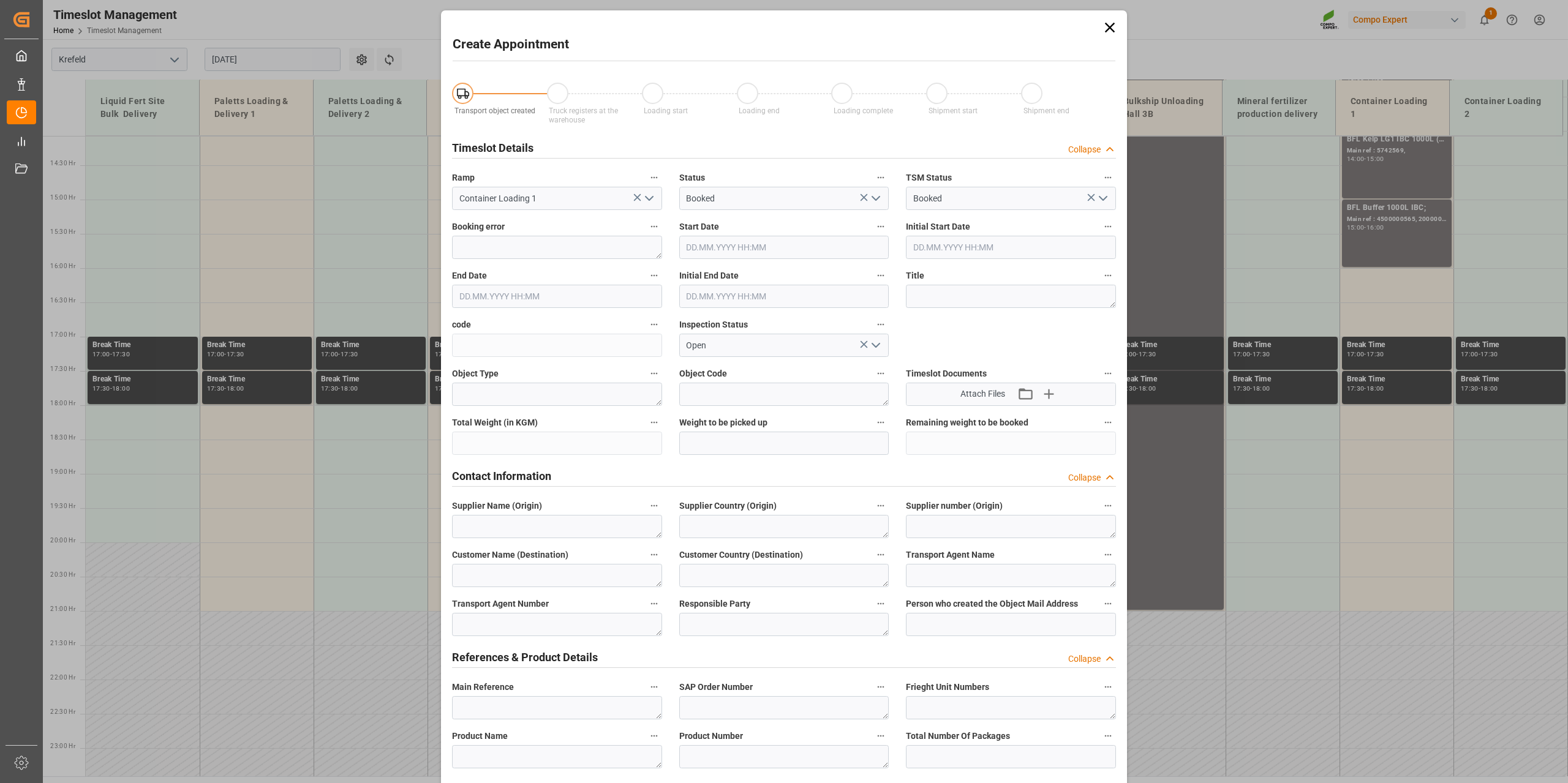
type input "[DATE] 16:00"
type input "[DATE] 16:30"
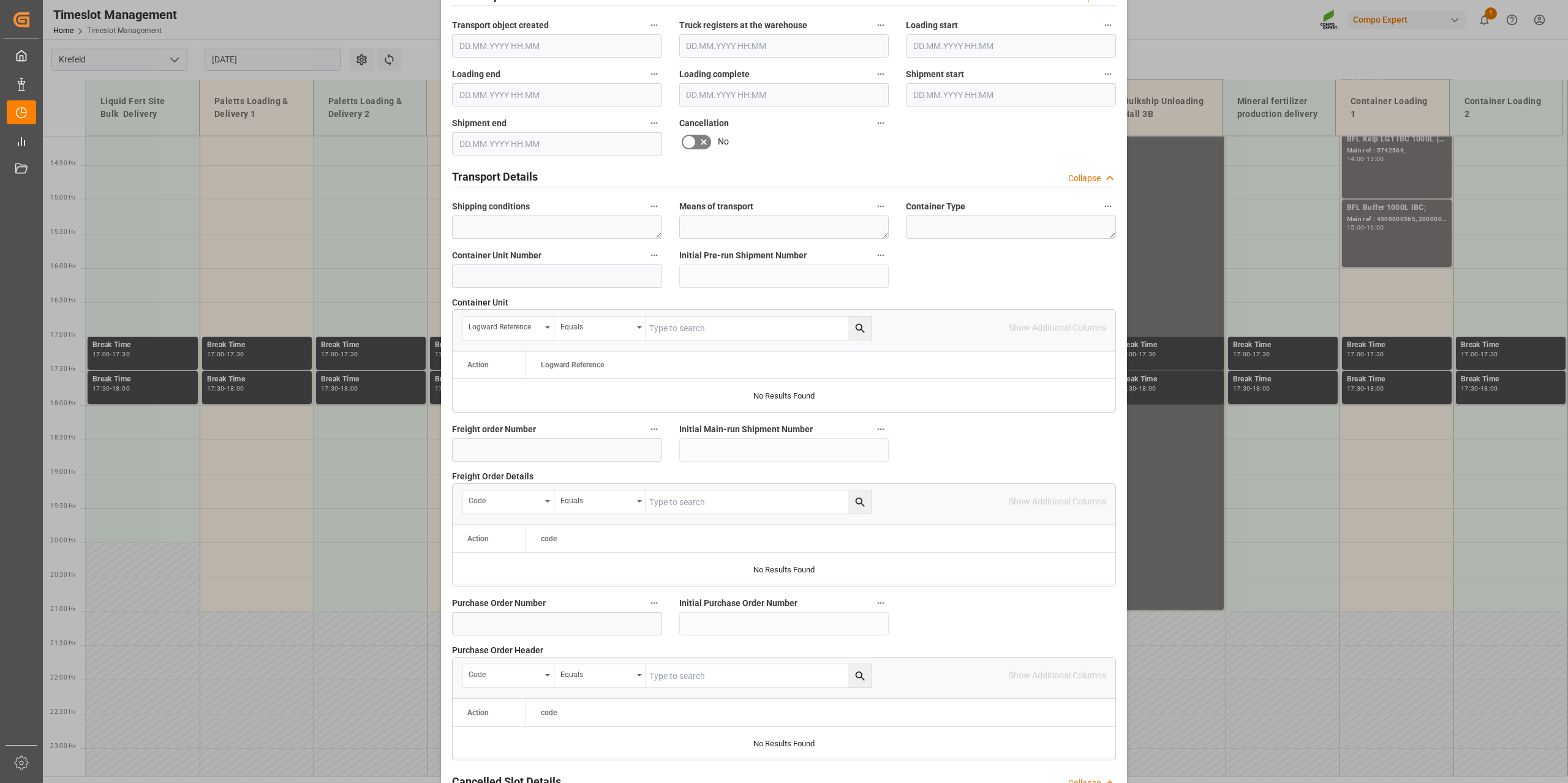
scroll to position [916, 0]
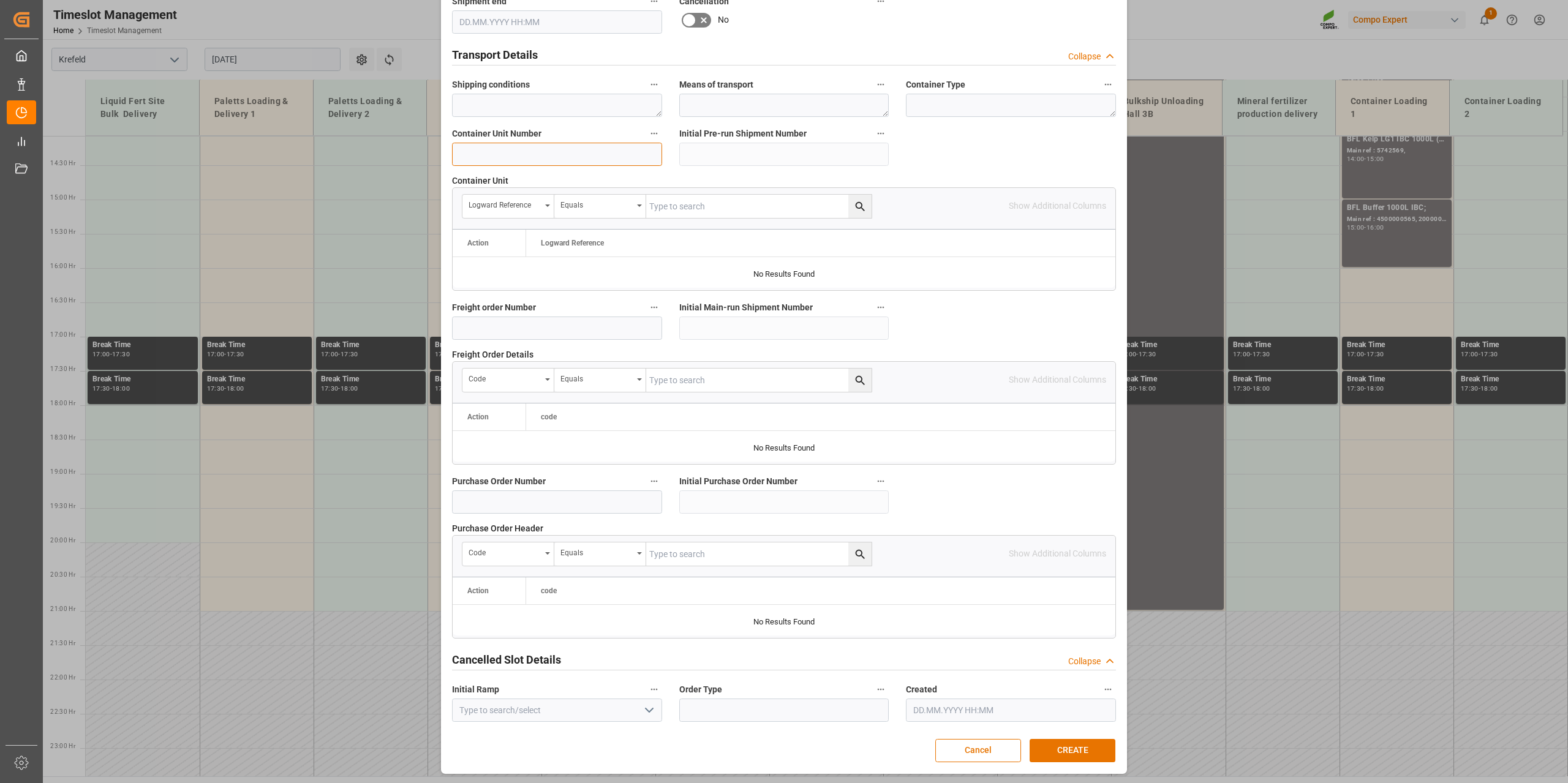
click at [520, 149] on input at bounding box center [557, 155] width 210 height 23
paste input "4500000565"
type input "4500000566"
click at [1078, 748] on button "CREATE" at bounding box center [1073, 751] width 86 height 23
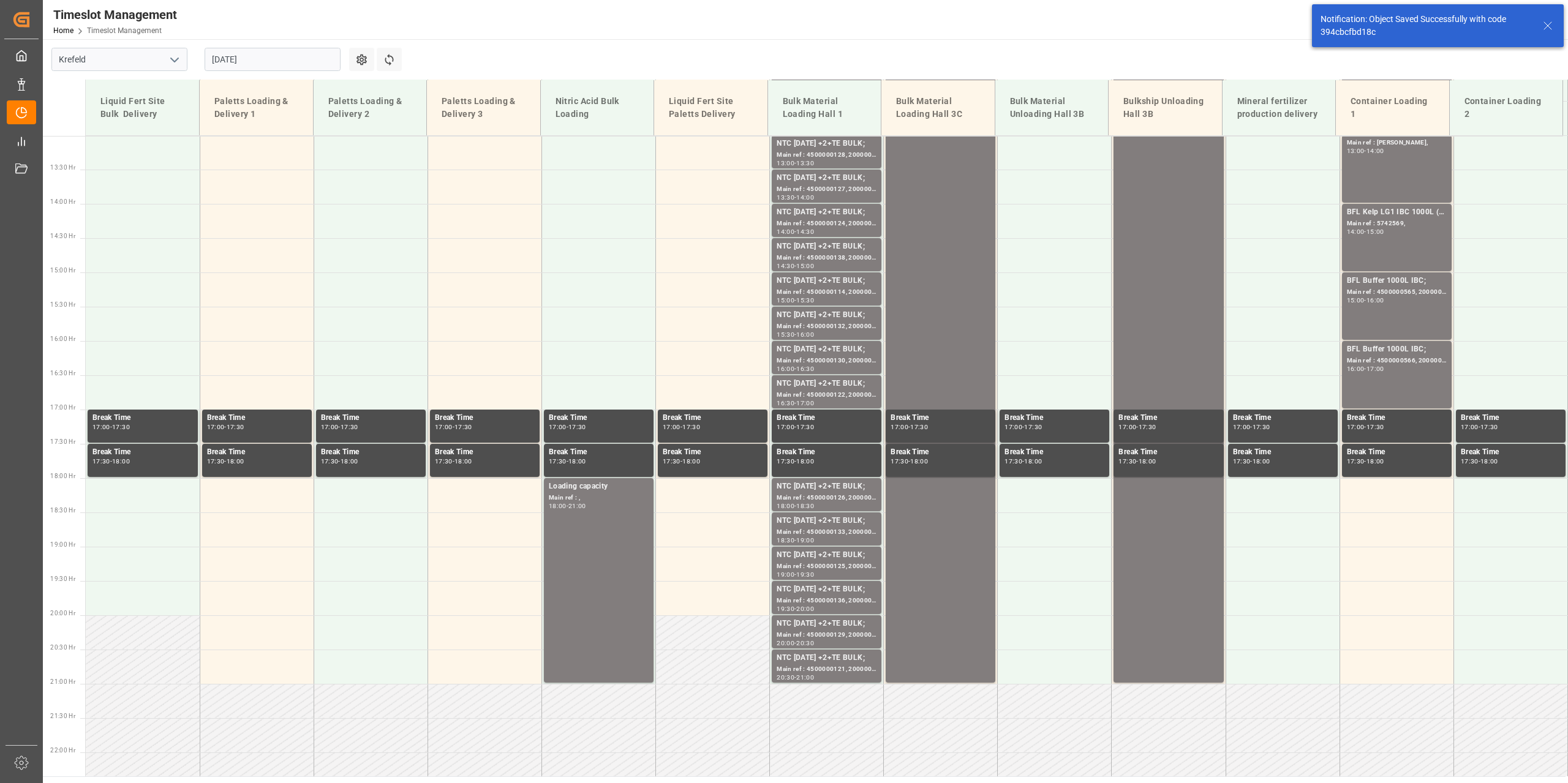
scroll to position [1006, 0]
